Goal: Task Accomplishment & Management: Complete application form

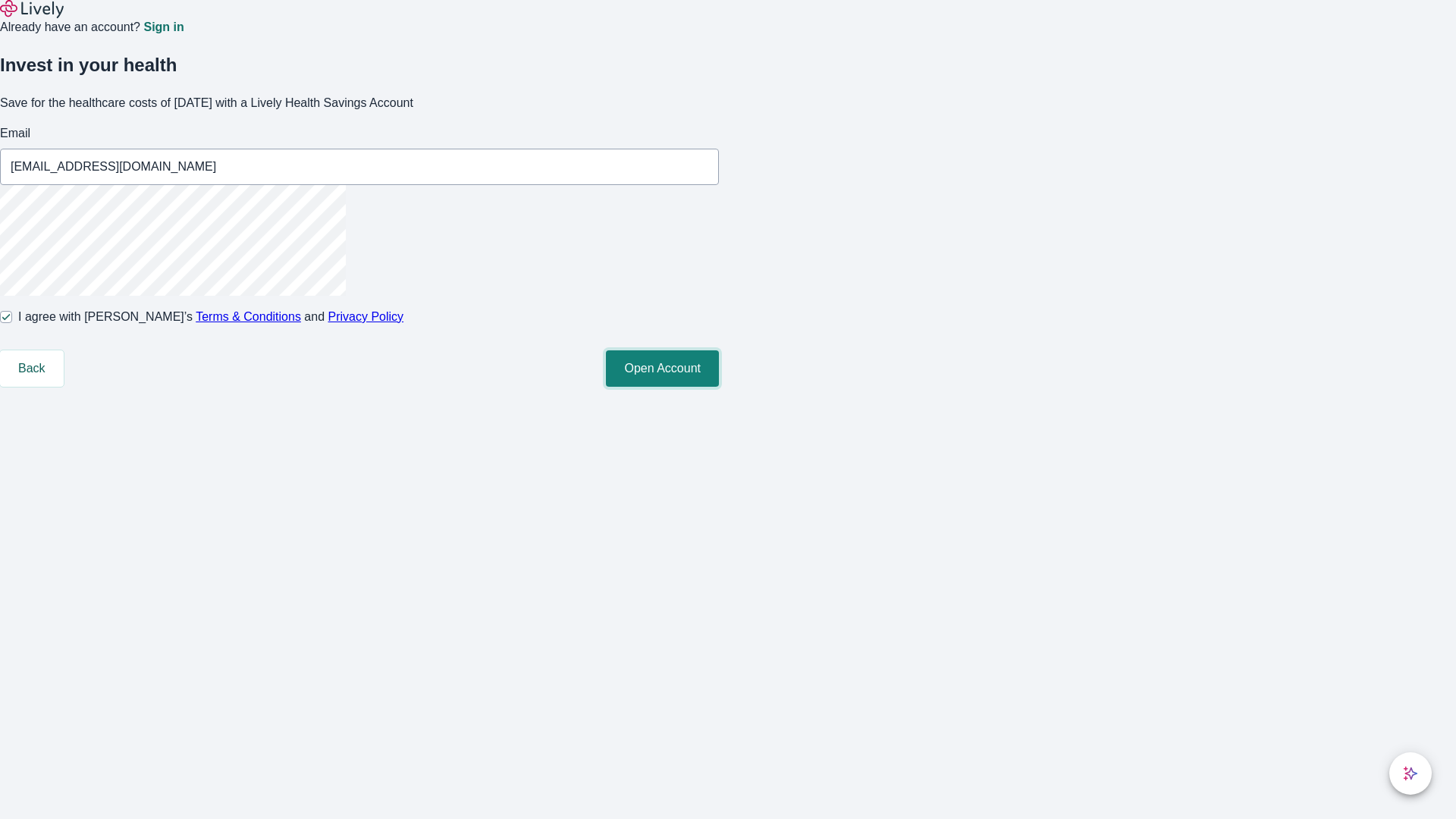
click at [719, 387] on button "Open Account" at bounding box center [663, 369] width 113 height 37
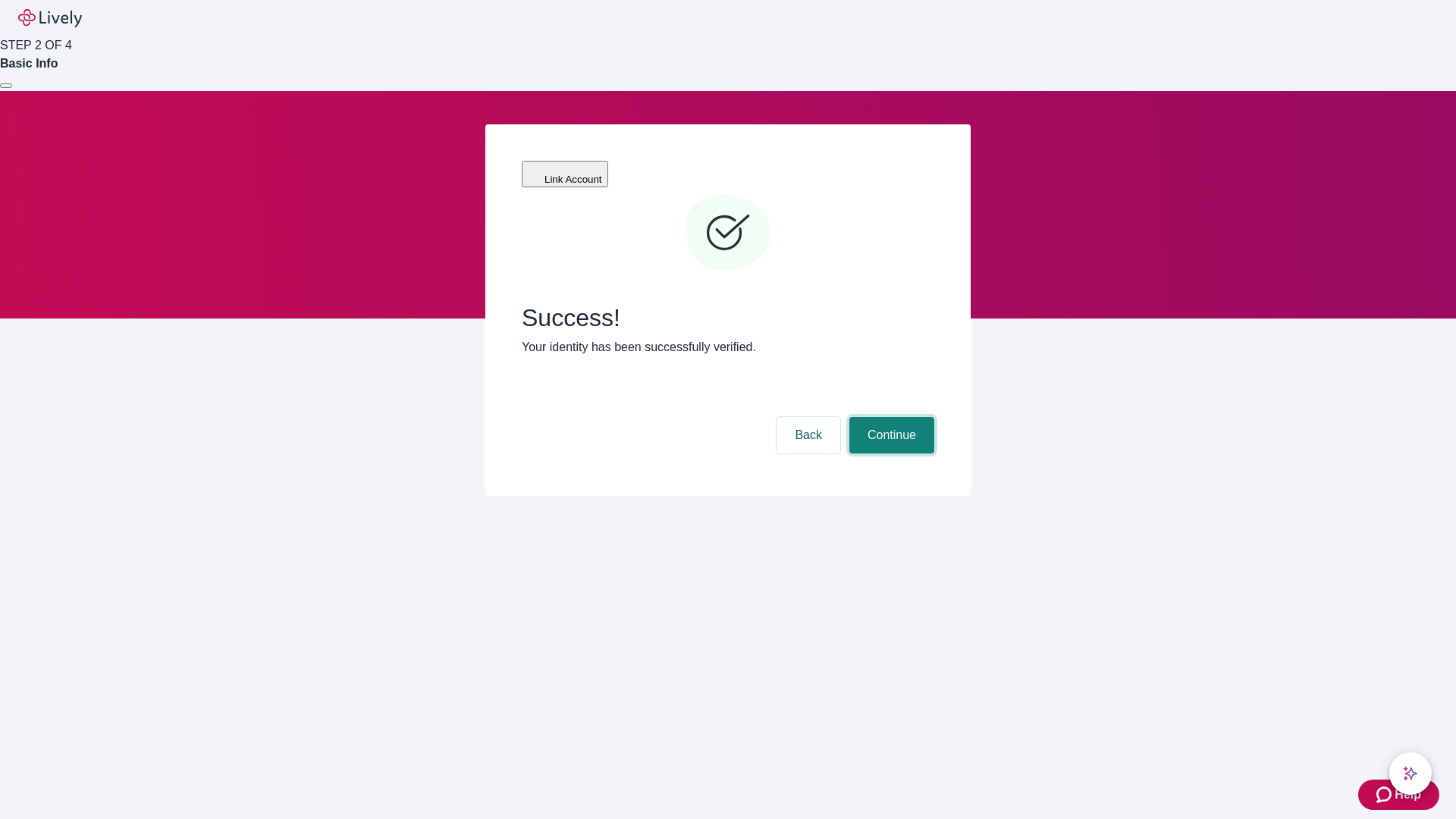
click at [889, 418] on button "Continue" at bounding box center [892, 436] width 85 height 37
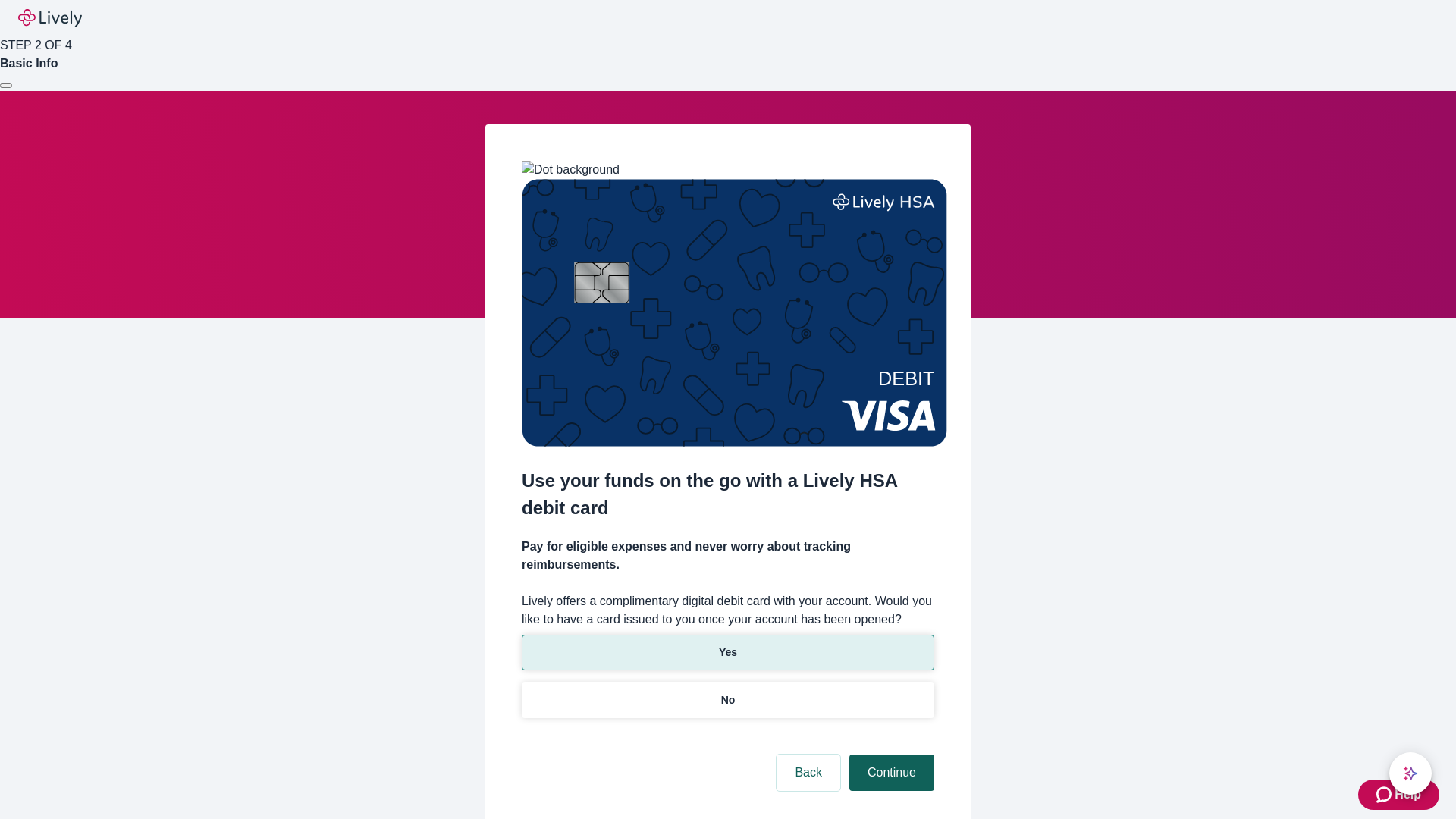
click at [727, 645] on p "Yes" at bounding box center [728, 653] width 18 height 16
click at [889, 755] on button "Continue" at bounding box center [892, 773] width 85 height 37
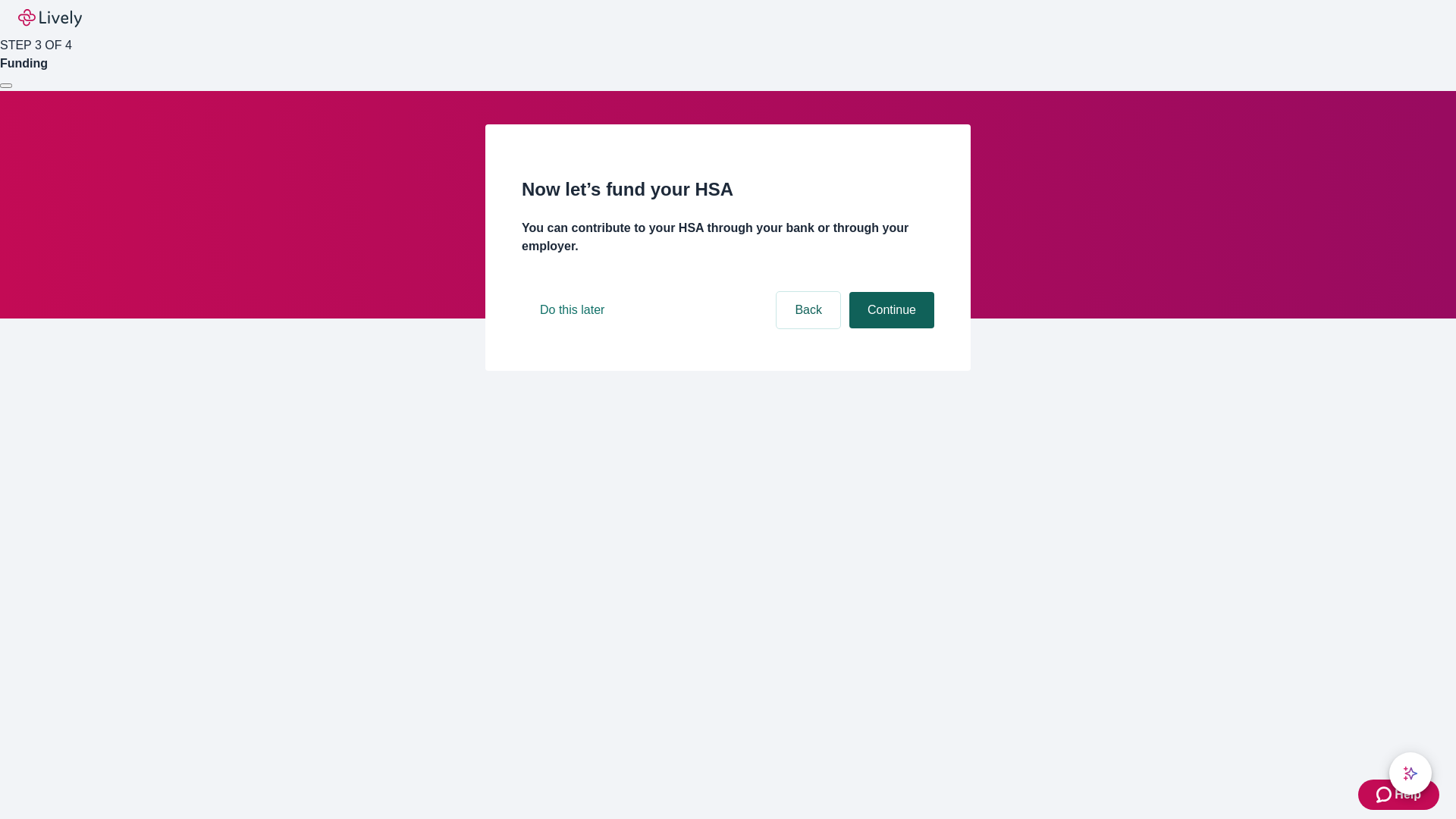
click at [889, 329] on button "Continue" at bounding box center [892, 310] width 85 height 37
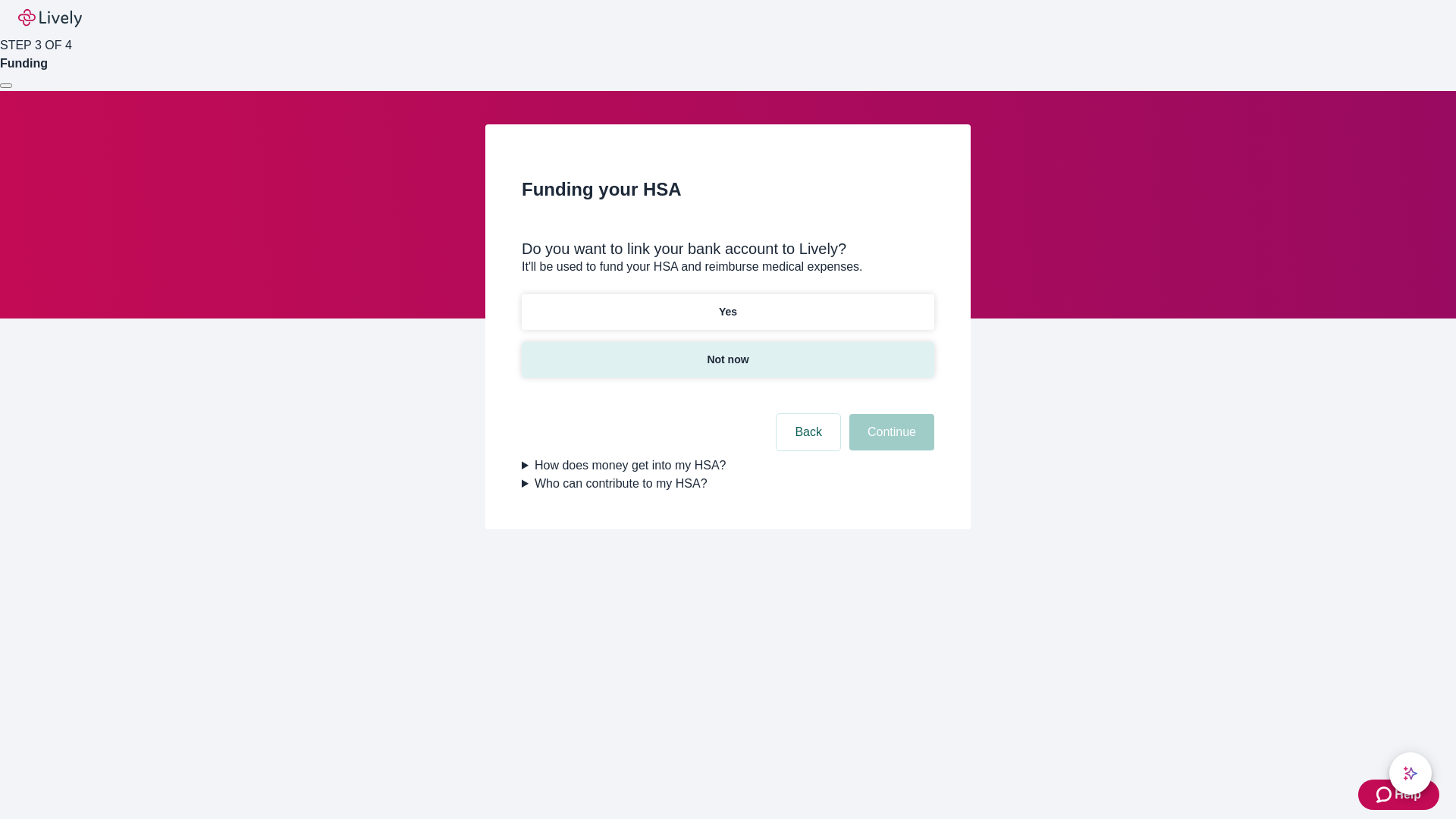
click at [727, 352] on p "Not now" at bounding box center [728, 359] width 41 height 16
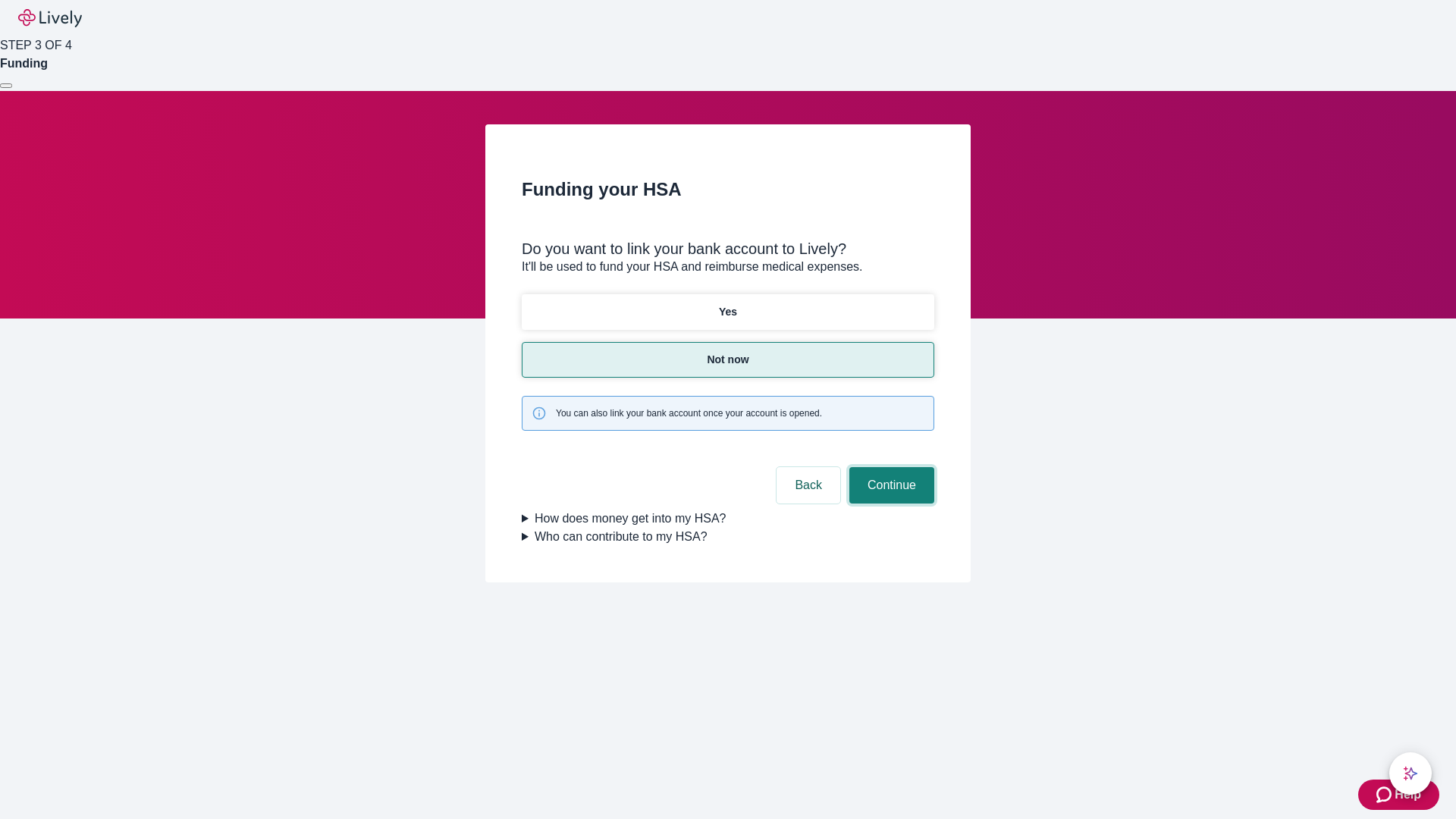
click at [889, 467] on button "Continue" at bounding box center [892, 486] width 85 height 37
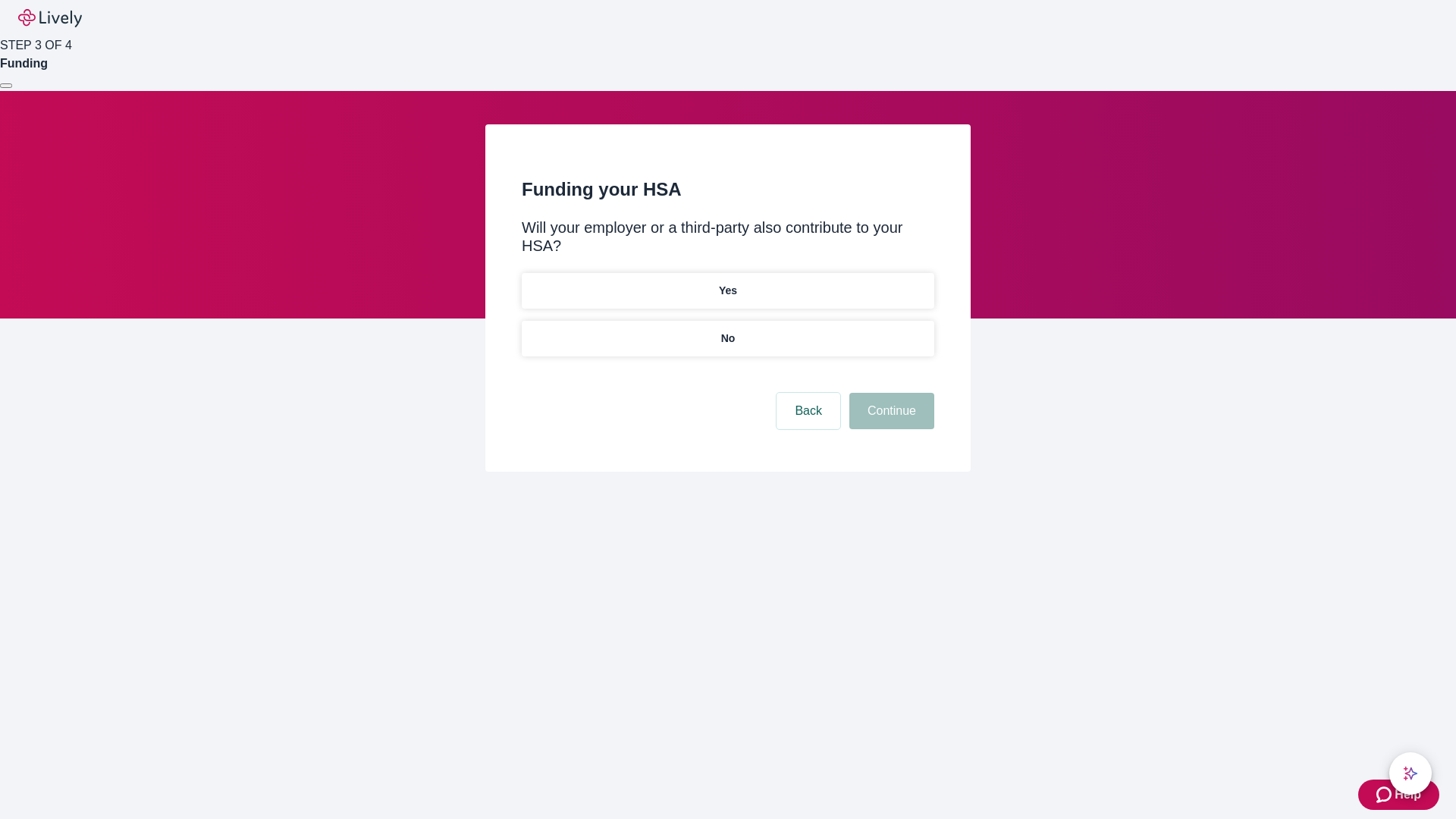
click at [727, 331] on p "No" at bounding box center [728, 339] width 15 height 16
click at [889, 393] on button "Continue" at bounding box center [892, 411] width 85 height 37
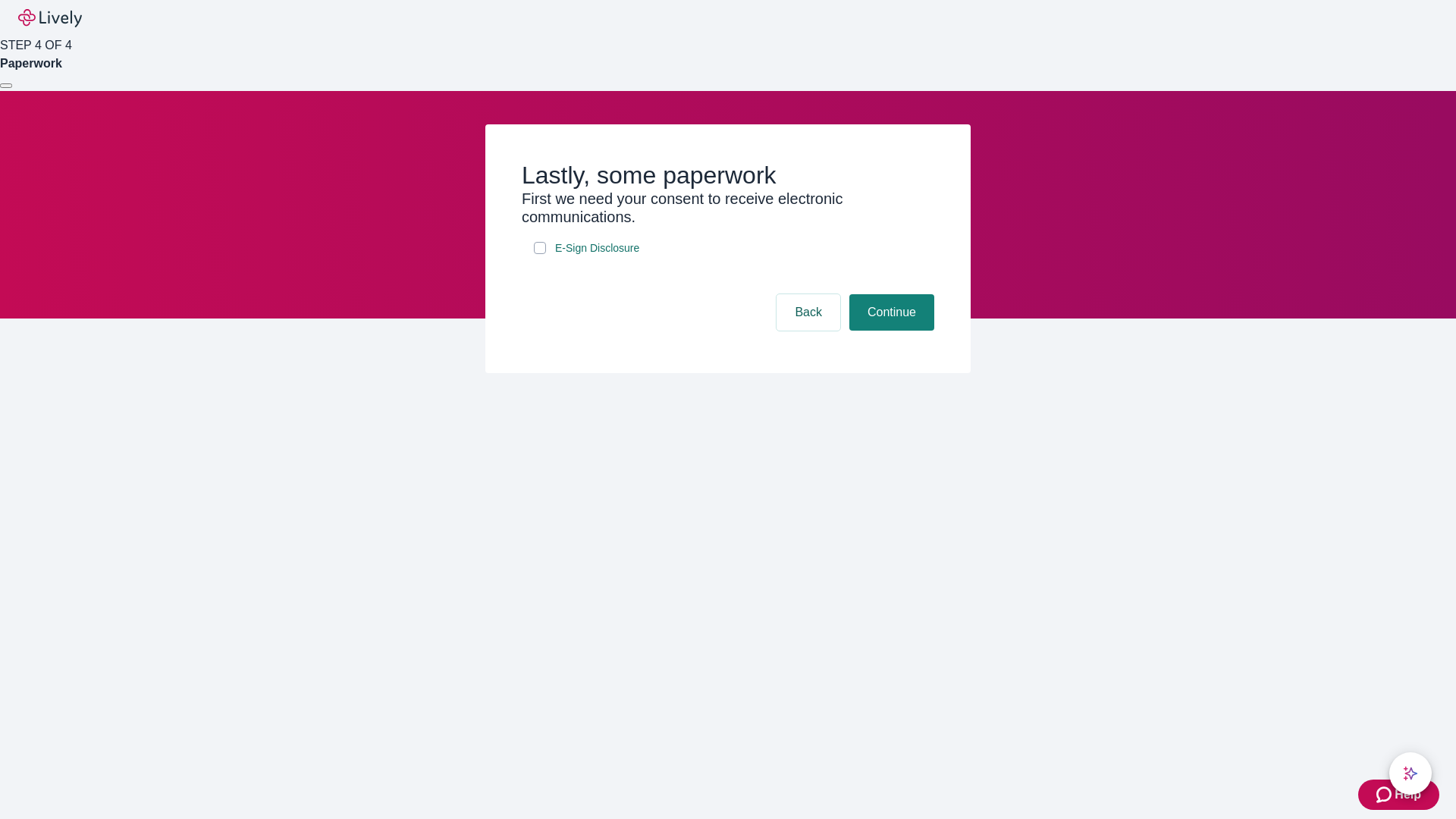
click at [540, 254] on input "E-Sign Disclosure" at bounding box center [540, 248] width 12 height 12
checkbox input "true"
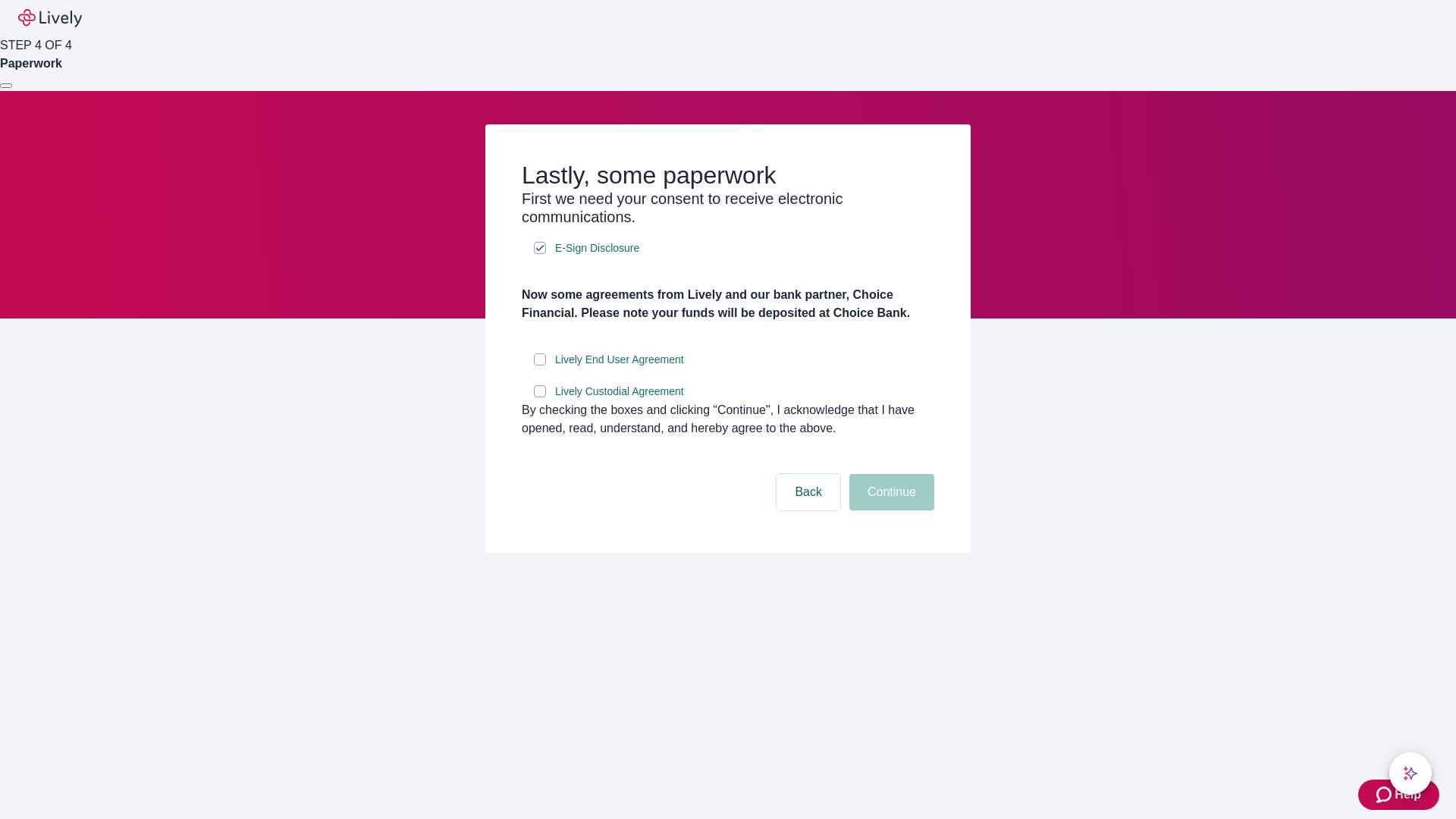
click at [540, 365] on input "Lively End User Agreement" at bounding box center [540, 359] width 12 height 12
checkbox input "true"
click at [540, 398] on input "Lively Custodial Agreement" at bounding box center [540, 391] width 12 height 12
checkbox input "true"
click at [889, 510] on button "Continue" at bounding box center [892, 493] width 85 height 37
